Goal: Find specific page/section: Find specific page/section

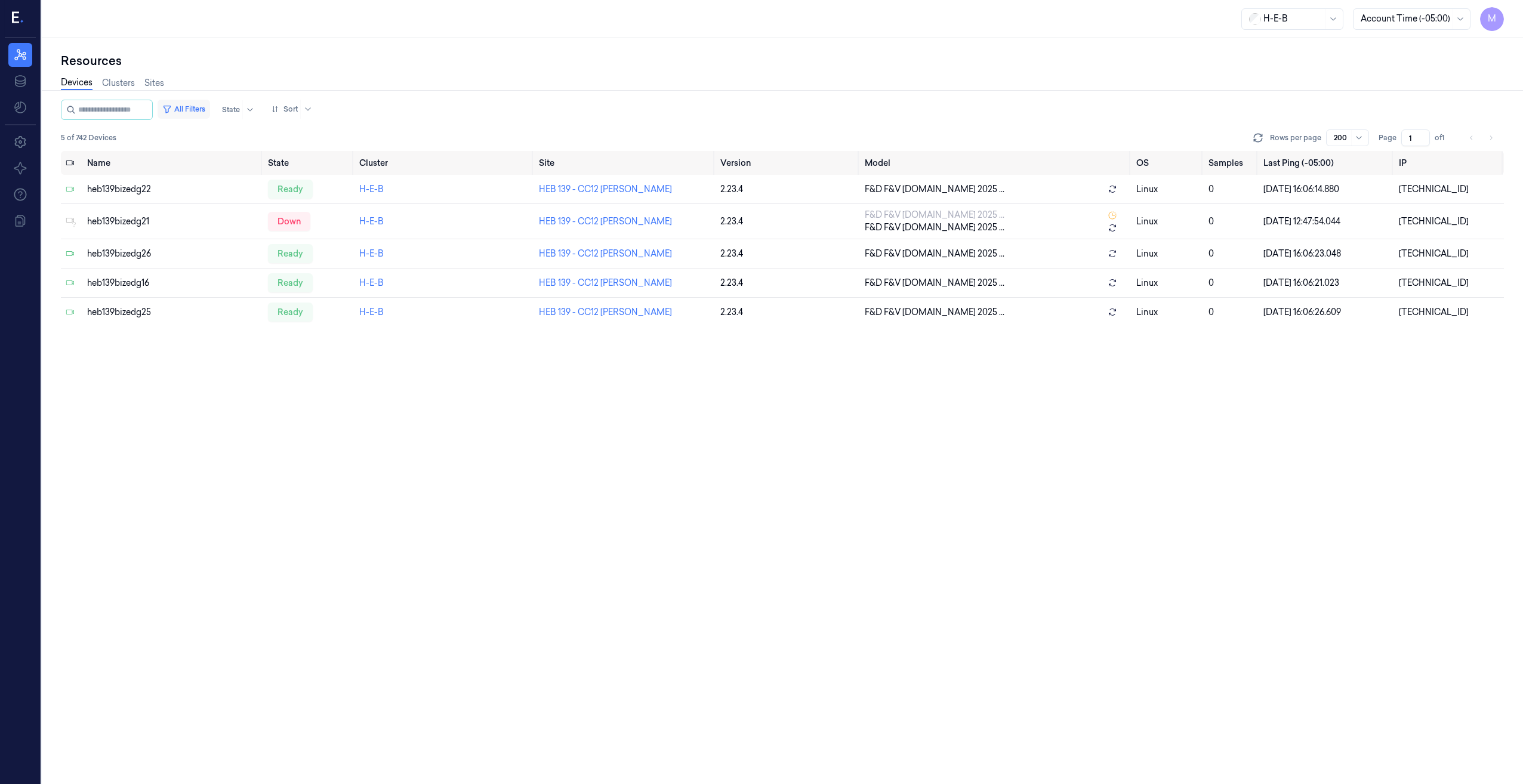
click at [204, 108] on button "All Filters" at bounding box center [184, 109] width 52 height 19
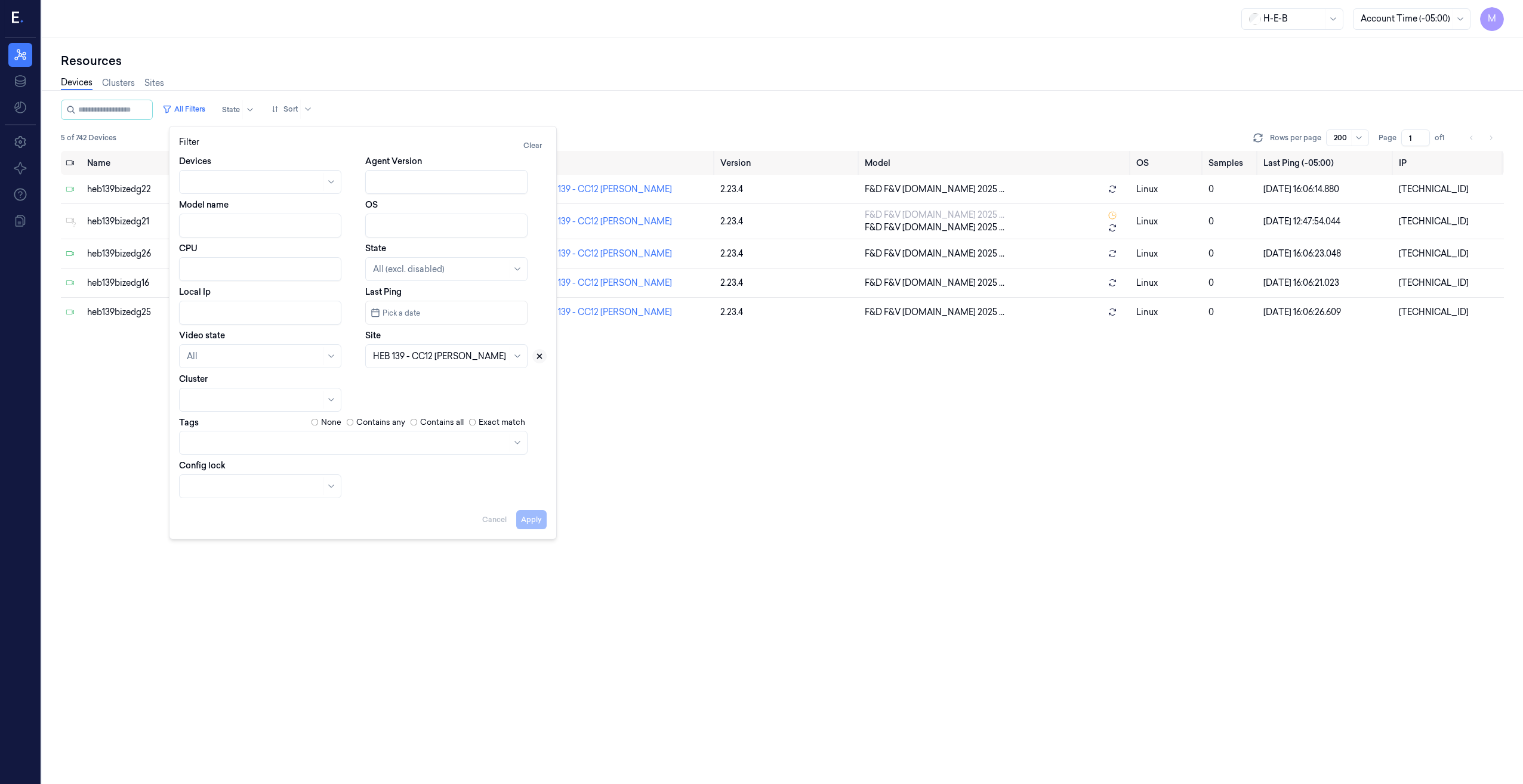
click at [538, 358] on icon at bounding box center [540, 356] width 4 height 4
click at [416, 357] on div at bounding box center [433, 356] width 120 height 12
type input "401"
click at [436, 384] on div "HEB 401 - [GEOGRAPHIC_DATA]" at bounding box center [439, 383] width 133 height 12
click at [529, 402] on button "Apply" at bounding box center [532, 519] width 31 height 19
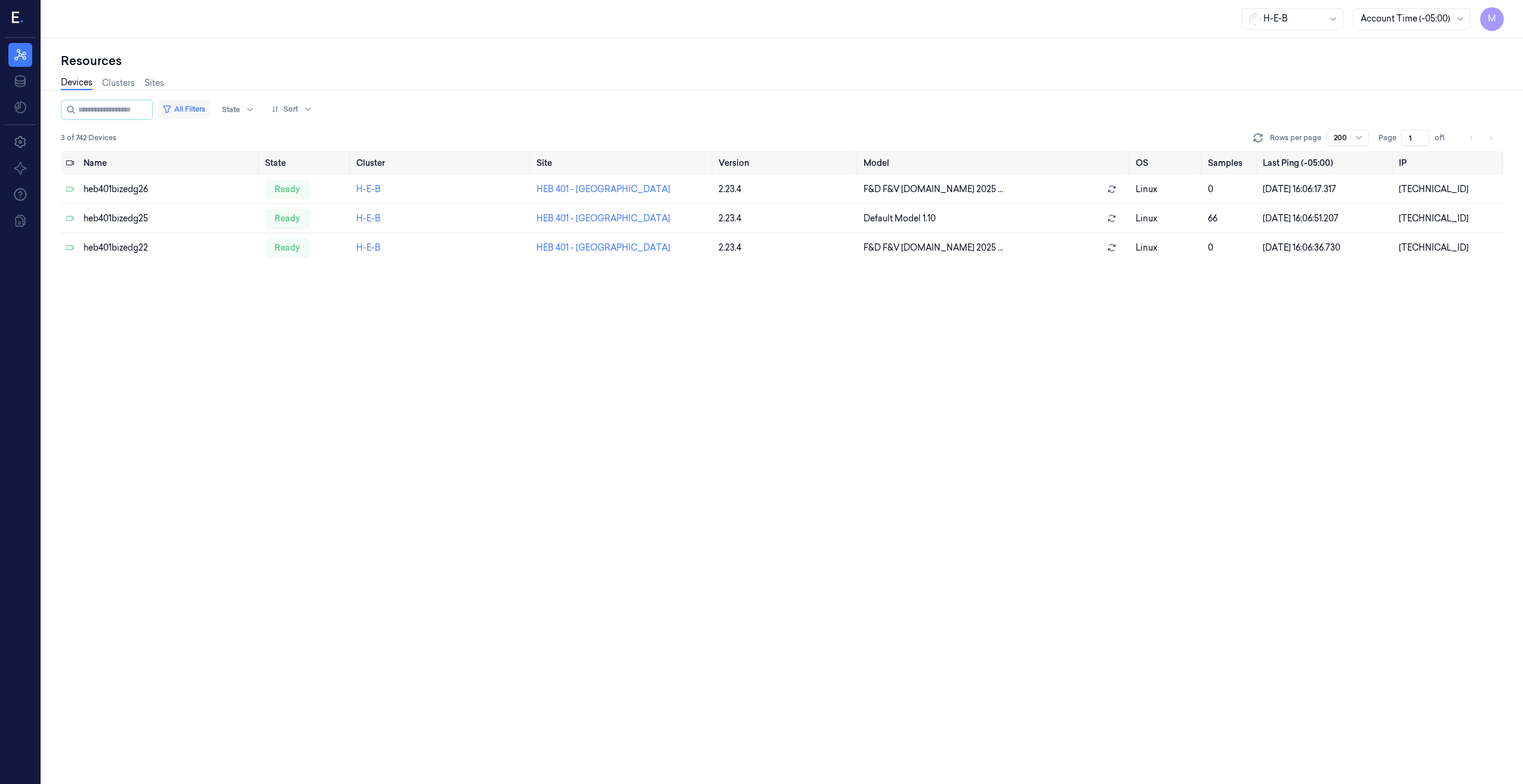
click at [203, 110] on button "All Filters" at bounding box center [184, 109] width 52 height 19
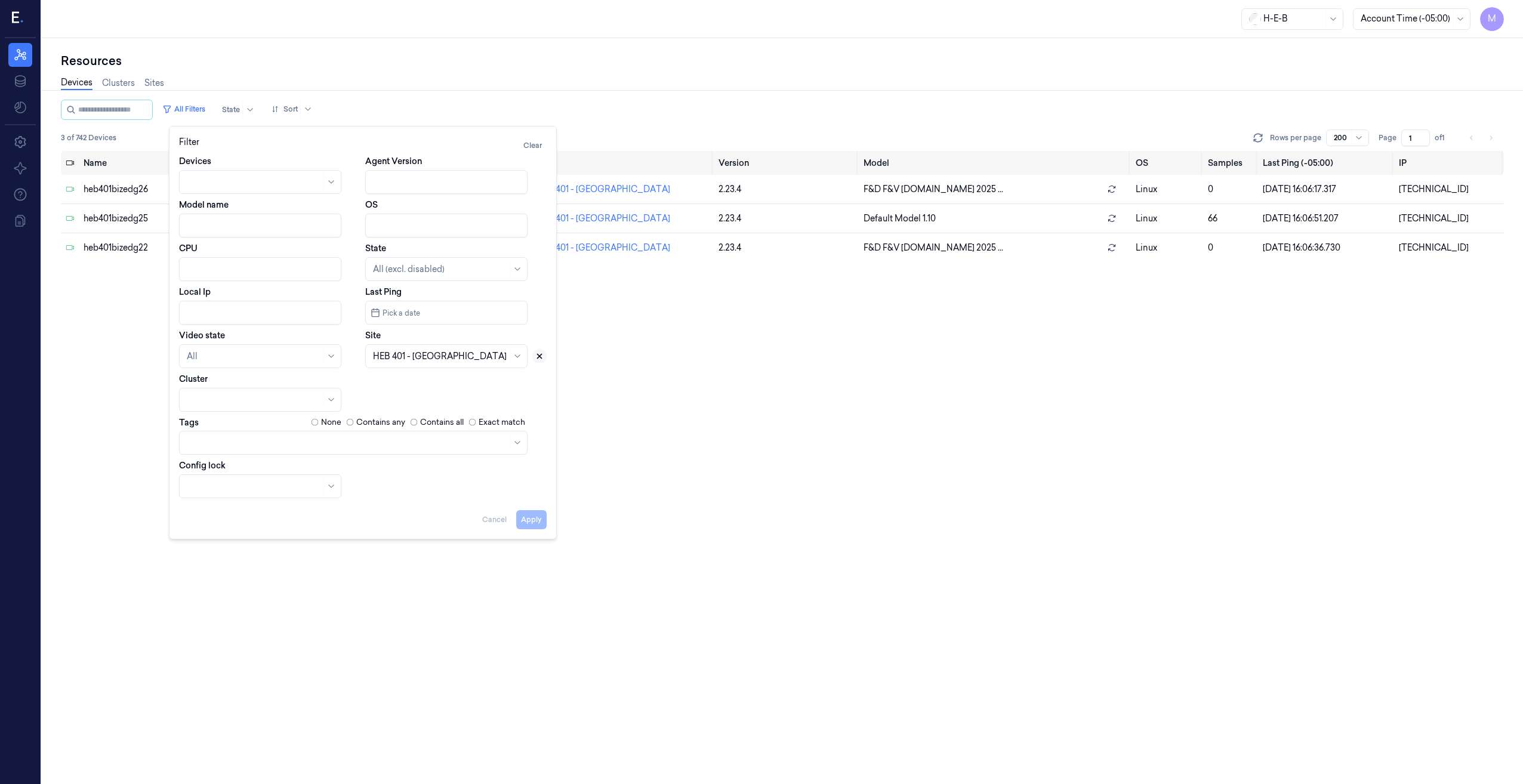
click at [538, 354] on icon at bounding box center [540, 356] width 4 height 4
click at [468, 356] on div at bounding box center [433, 356] width 120 height 12
type input "413"
click at [450, 386] on div "HEB 413 - CC07 [PERSON_NAME]" at bounding box center [440, 383] width 135 height 12
click at [533, 402] on button "Apply" at bounding box center [532, 519] width 31 height 19
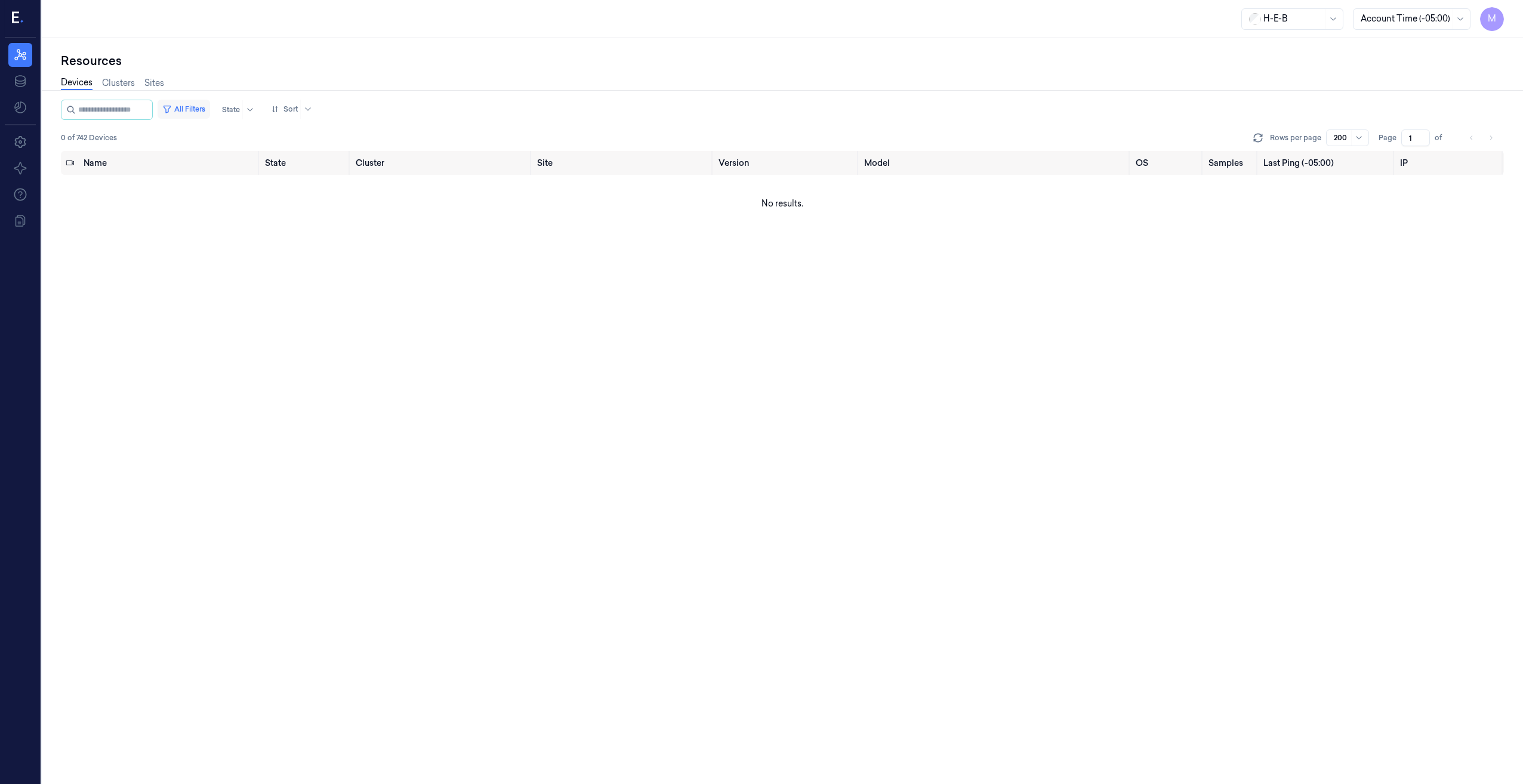
click at [197, 105] on button "All Filters" at bounding box center [184, 109] width 52 height 19
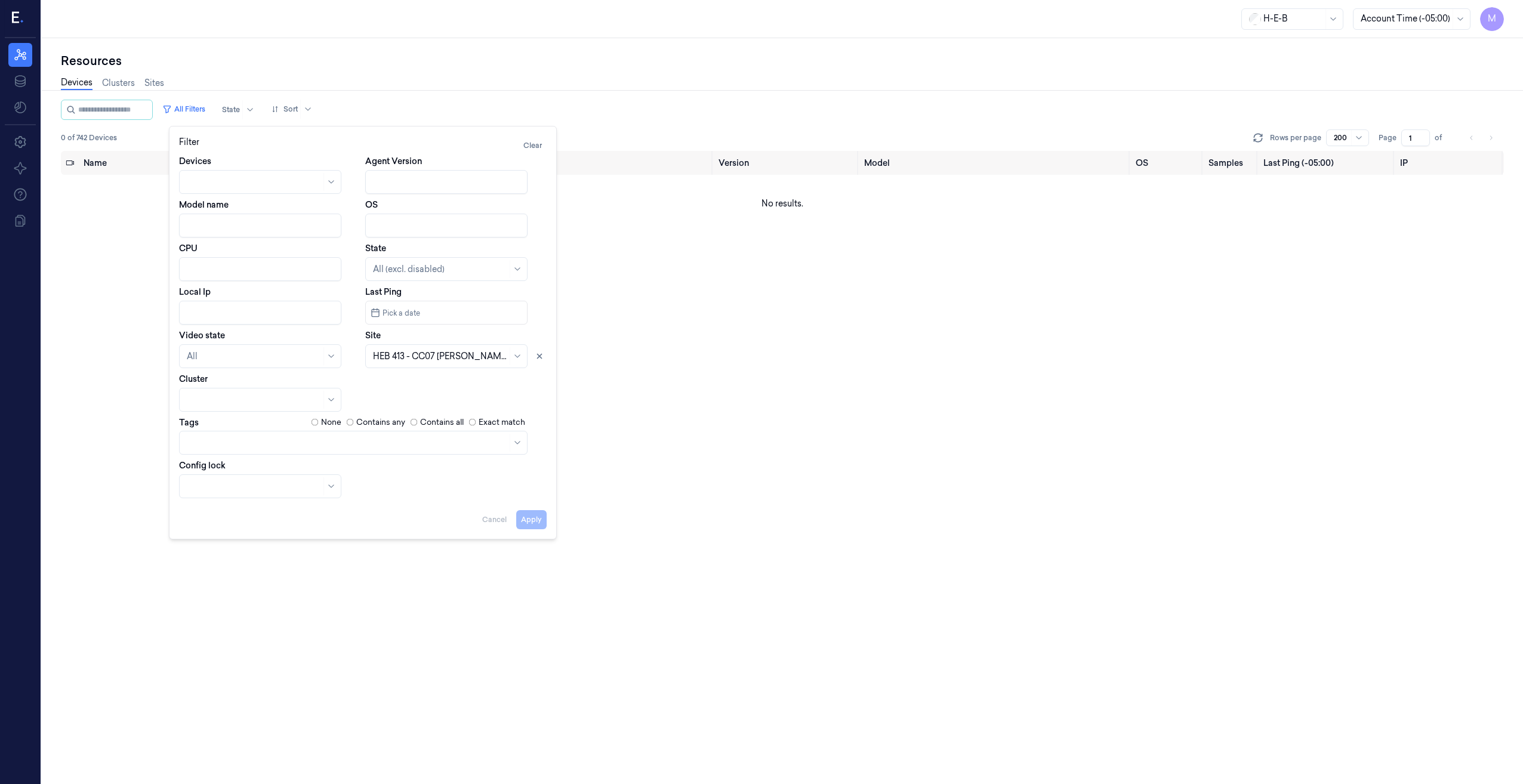
drag, startPoint x: 540, startPoint y: 355, endPoint x: 492, endPoint y: 355, distance: 48.0
click at [541, 355] on icon at bounding box center [540, 356] width 4 height 4
click at [468, 355] on div at bounding box center [433, 356] width 120 height 12
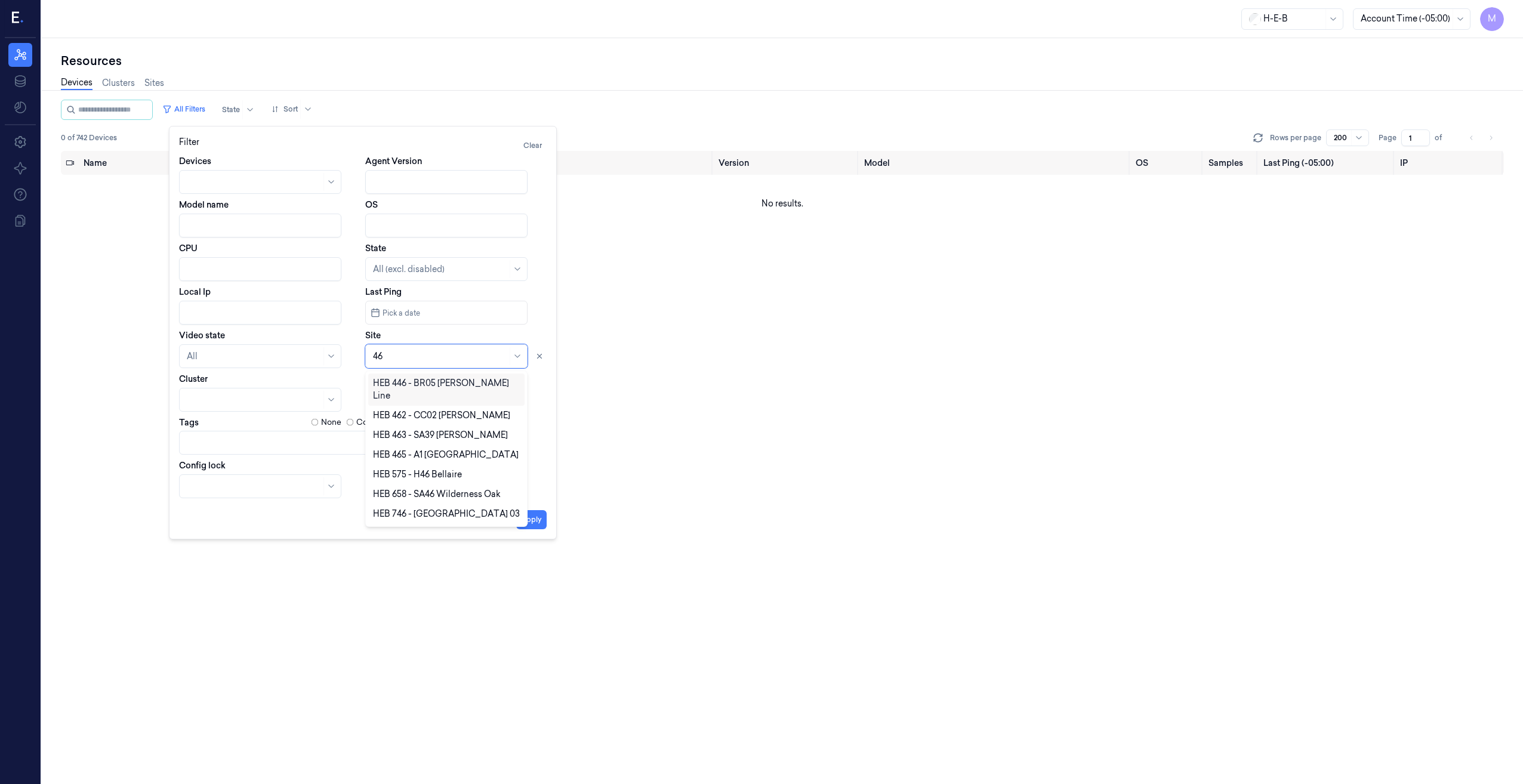
type input "462"
click at [453, 387] on div "HEB 462 - CC02 [PERSON_NAME]" at bounding box center [441, 383] width 137 height 12
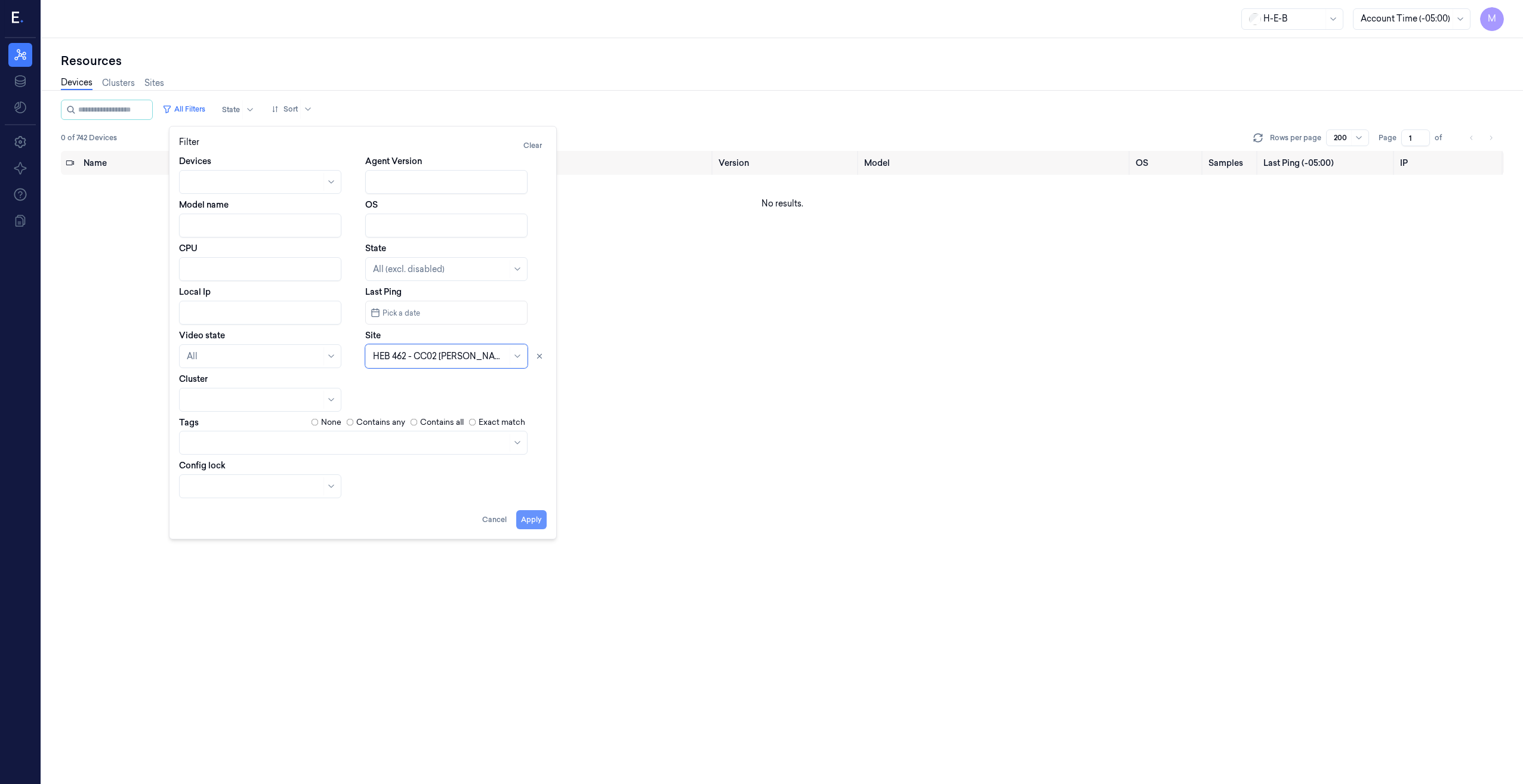
click at [537, 402] on button "Apply" at bounding box center [532, 519] width 31 height 19
